Goal: Find specific page/section: Find specific page/section

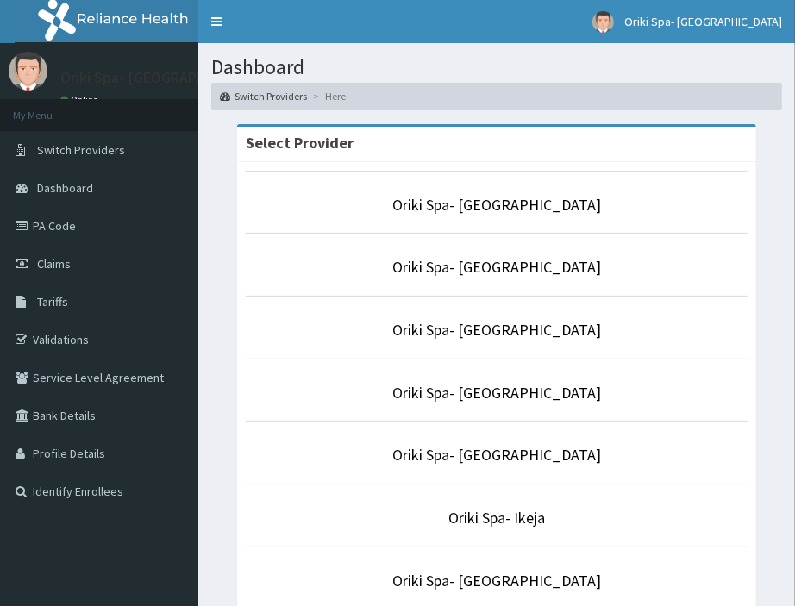
click at [502, 507] on p "Oriki Spa- Ikeja" at bounding box center [497, 518] width 502 height 22
click at [487, 526] on link "Oriki Spa- Ikeja" at bounding box center [496, 518] width 97 height 20
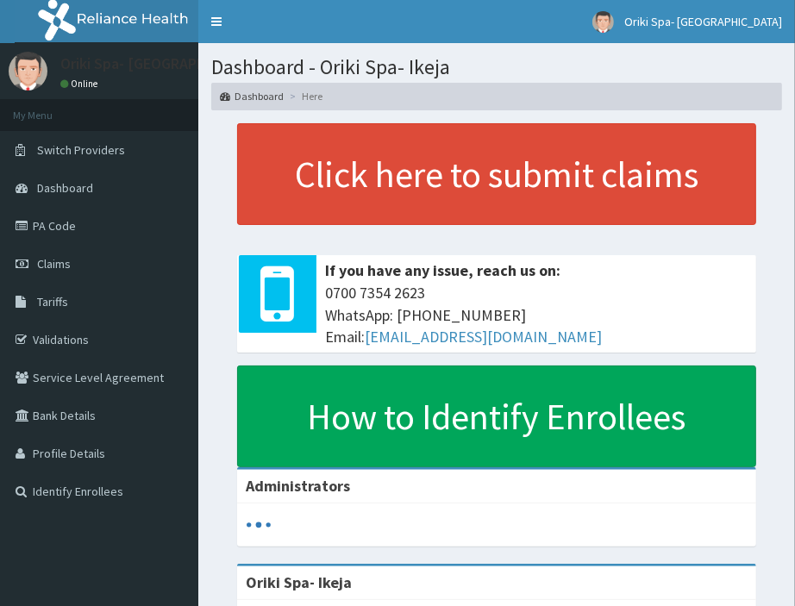
click at [78, 225] on link "PA Code" at bounding box center [99, 226] width 198 height 38
